Goal: Information Seeking & Learning: Find contact information

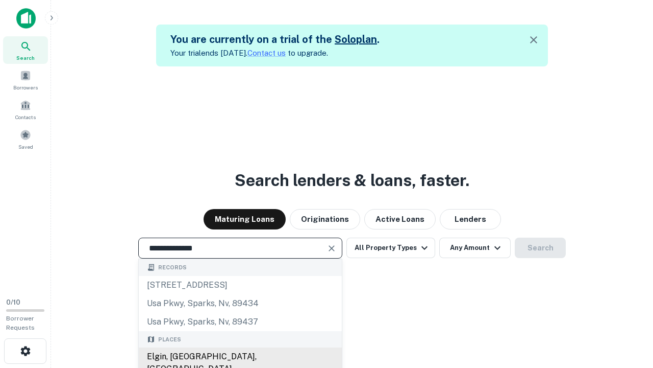
click at [240, 356] on div "Elgin, [GEOGRAPHIC_DATA], [GEOGRAPHIC_DATA]" at bounding box center [240, 362] width 203 height 31
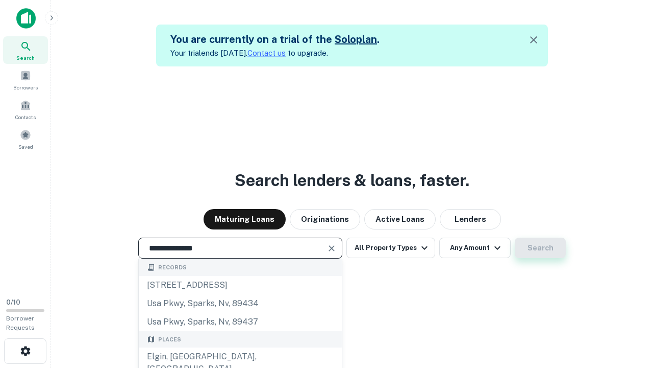
type input "**********"
click at [541, 248] on button "Search" at bounding box center [540, 247] width 51 height 20
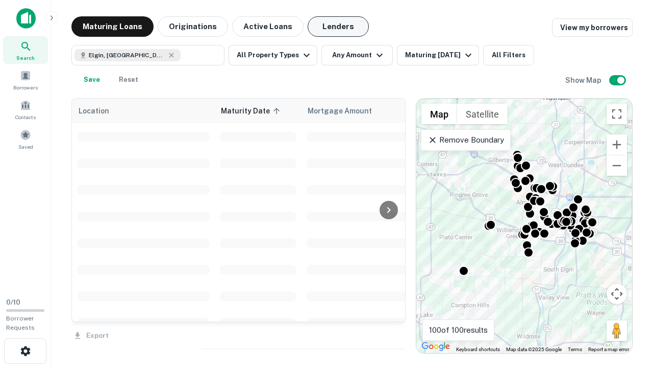
click at [338, 27] on button "Lenders" at bounding box center [338, 26] width 61 height 20
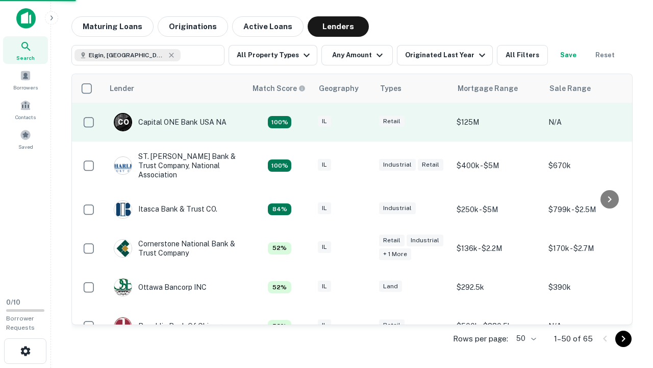
click at [362, 122] on div "IL" at bounding box center [343, 122] width 51 height 14
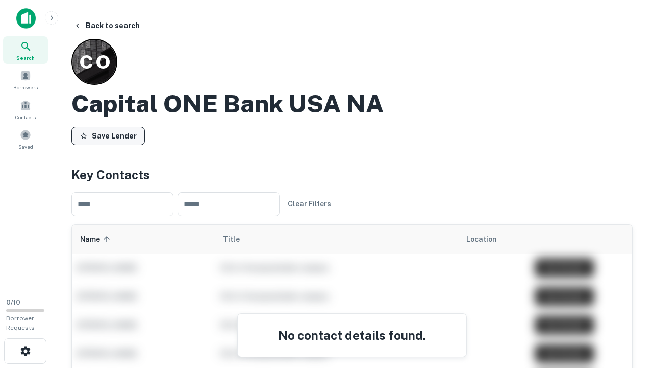
click at [108, 135] on button "Save Lender" at bounding box center [108, 136] width 74 height 18
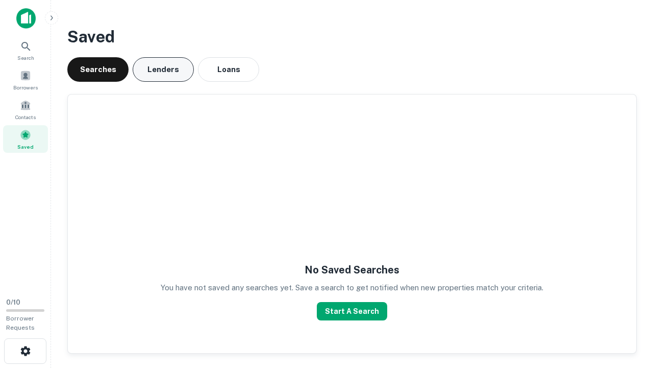
click at [163, 69] on button "Lenders" at bounding box center [163, 69] width 61 height 25
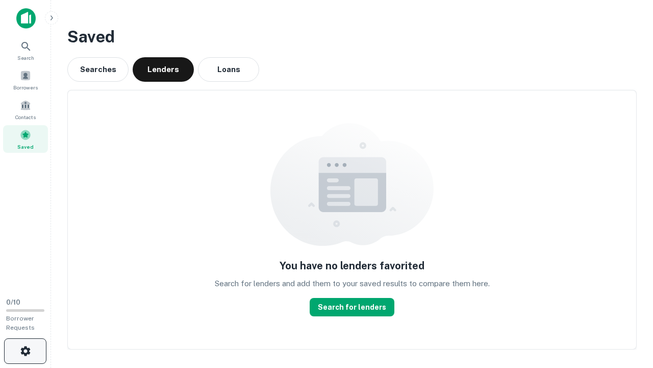
click at [25, 351] on icon "button" at bounding box center [25, 351] width 12 height 12
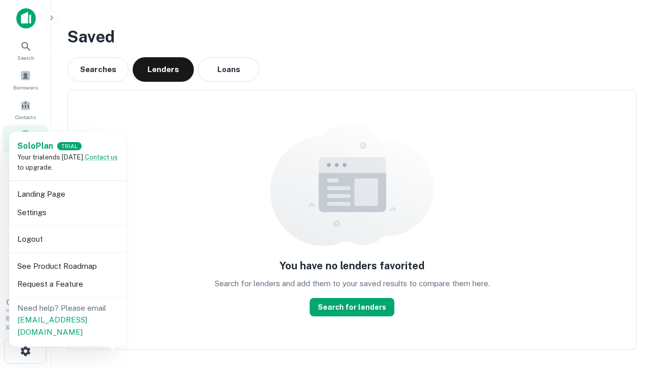
click at [67, 238] on li "Logout" at bounding box center [67, 239] width 109 height 18
